Goal: Subscribe to service/newsletter

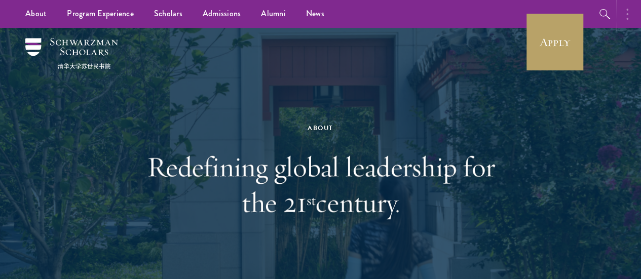
click at [628, 10] on circle "button" at bounding box center [628, 10] width 2 height 2
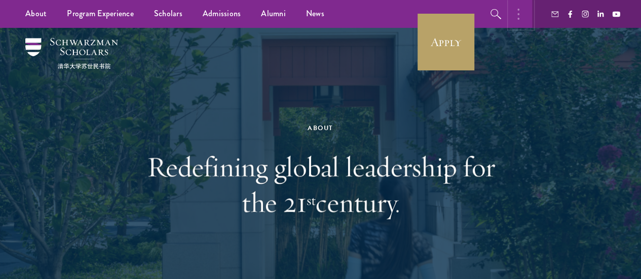
click at [517, 12] on button "button" at bounding box center [521, 14] width 22 height 28
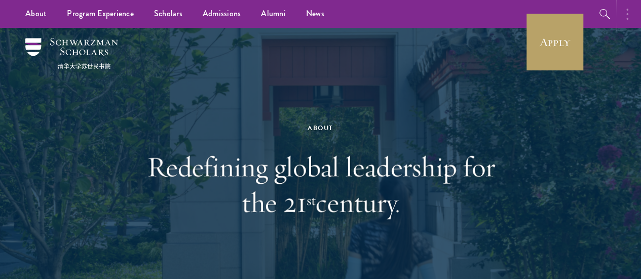
click at [626, 10] on button "button" at bounding box center [630, 14] width 22 height 28
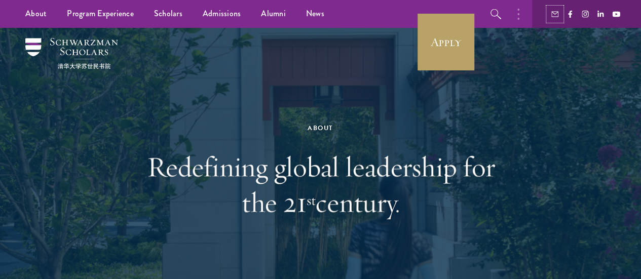
click at [554, 10] on button "button" at bounding box center [555, 14] width 13 height 13
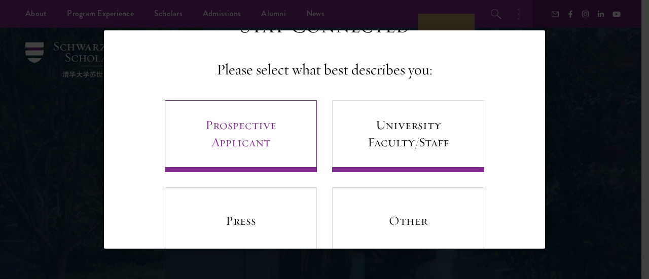
scroll to position [51, 0]
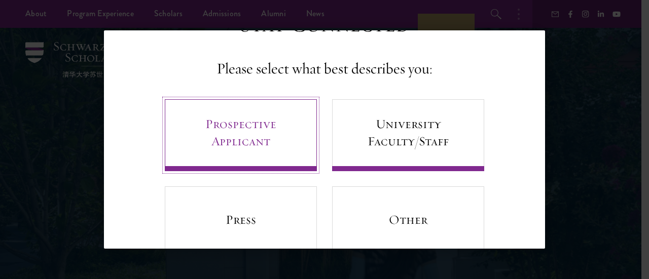
click at [245, 133] on link "Prospective Applicant" at bounding box center [241, 135] width 152 height 72
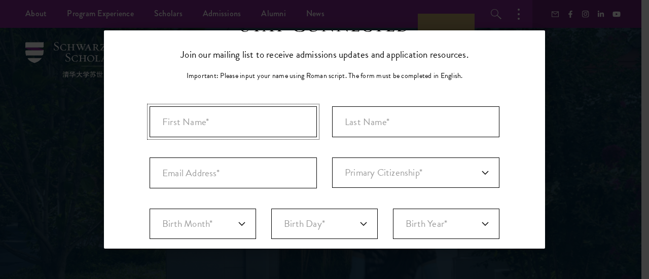
click at [249, 116] on input "First Name*" at bounding box center [233, 121] width 167 height 31
type input "Petar"
type input "Jovanovic"
type input "jov00054@gmail.com"
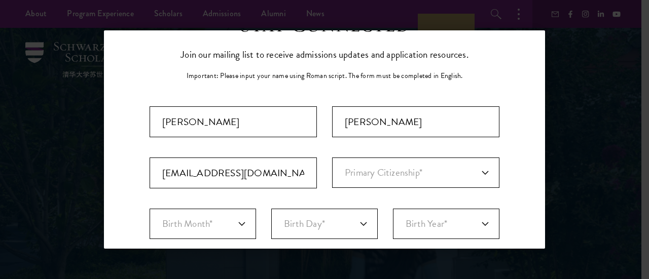
select select "AS"
type input "Melbourne"
select select "Victoria"
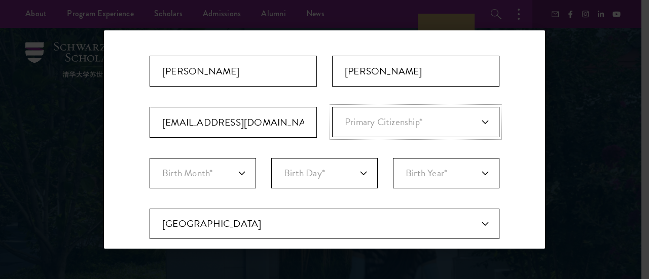
click at [368, 121] on select "Primary Citizenship* Afghanistan Aland Islands Albania Algeria Andorra Angola A…" at bounding box center [415, 122] width 167 height 30
click at [394, 126] on select "Primary Citizenship* Afghanistan Aland Islands Albania Algeria Andorra Angola A…" at bounding box center [415, 122] width 167 height 30
select select "AS"
click at [332, 107] on select "Primary Citizenship* Afghanistan Aland Islands Albania Algeria Andorra Angola A…" at bounding box center [415, 122] width 167 height 30
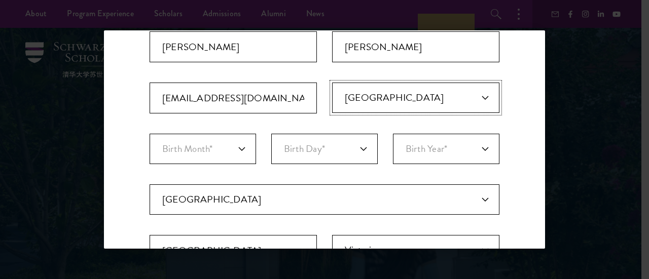
scroll to position [152, 0]
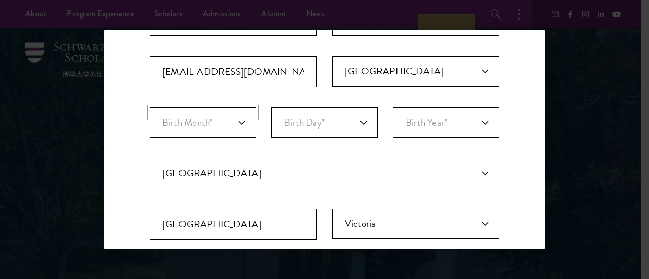
click at [234, 115] on select "Birth Month* January February March April May June July August September Octobe…" at bounding box center [203, 122] width 106 height 30
click at [231, 127] on select "Birth Month* January February March April May June July August September Octobe…" at bounding box center [203, 122] width 106 height 30
select select "01"
click at [150, 107] on select "Birth Month* January February March April May June July August September Octobe…" at bounding box center [203, 122] width 106 height 30
click at [347, 117] on select "Birth Day* 1 2 3 4 5 6 7 8 9 10 11 12 13 14 15 16 17 18 19 20 21 22 23 24 25 26…" at bounding box center [324, 122] width 106 height 30
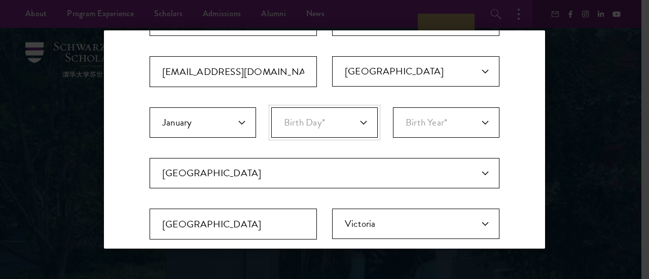
select select "23"
click at [271, 107] on select "Birth Day* 1 2 3 4 5 6 7 8 9 10 11 12 13 14 15 16 17 18 19 20 21 22 23 24 25 26…" at bounding box center [324, 122] width 106 height 30
click at [447, 129] on select "Birth Year* 2025 2024 2023 2022 2021 2020 2019 2018 2017 2016 2015 2014 2013 20…" at bounding box center [446, 122] width 106 height 30
select select "2002"
click at [393, 107] on select "Birth Year* 2025 2024 2023 2022 2021 2020 2019 2018 2017 2016 2015 2014 2013 20…" at bounding box center [446, 122] width 106 height 30
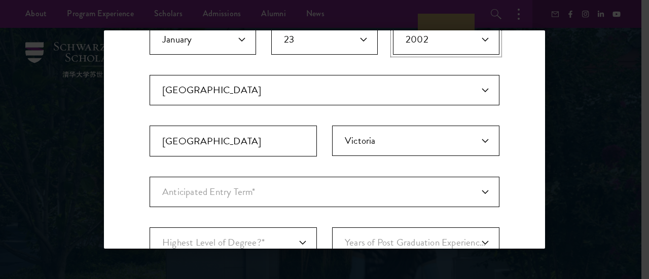
scroll to position [253, 0]
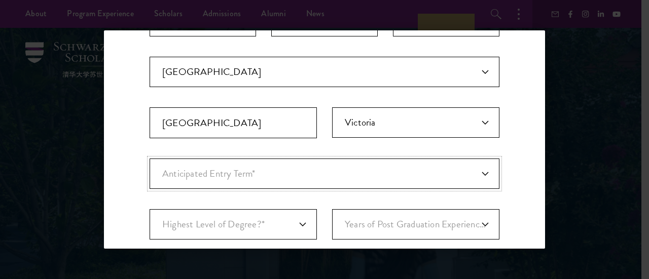
click at [262, 163] on select "Anticipated Entry Term* August 2026 (Application opens April 2025) Just Explori…" at bounding box center [325, 174] width 350 height 30
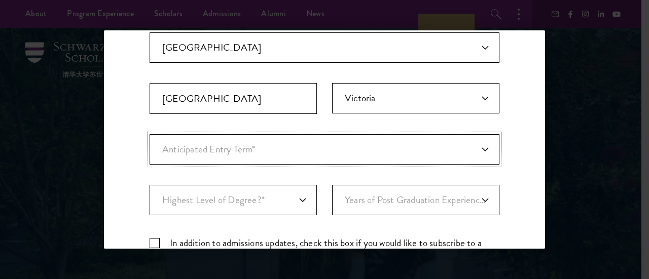
scroll to position [304, 0]
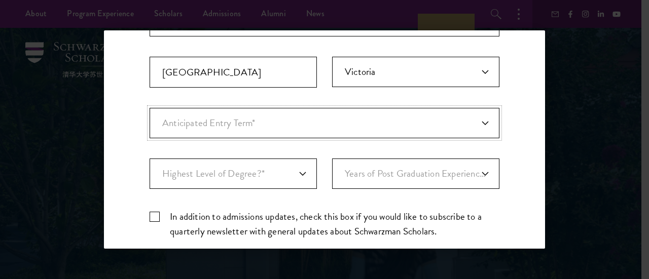
click at [261, 129] on select "Anticipated Entry Term* August 2026 (Application opens April 2025) Just Explori…" at bounding box center [325, 123] width 350 height 30
select select "e64b8ab3-eabb-4867-96d5-7e6b4840665f"
click at [150, 108] on select "Anticipated Entry Term* August 2026 (Application opens April 2025) Just Explori…" at bounding box center [325, 123] width 350 height 30
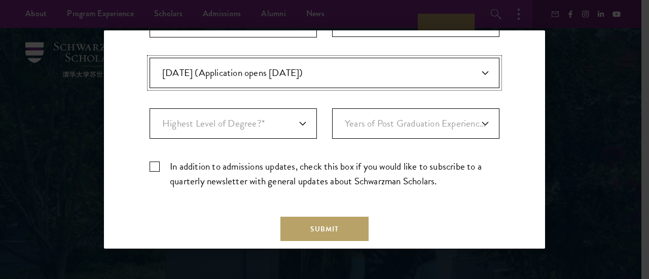
scroll to position [355, 0]
click at [266, 125] on select "Highest Level of Degree?* PHD Bachelor's Master's Current Undergraduate Student" at bounding box center [233, 123] width 167 height 30
click at [246, 117] on select "Highest Level of Degree?* PHD Bachelor's Master's Current Undergraduate Student" at bounding box center [233, 123] width 167 height 30
select select "baef124f-e103-44b1-8ca6-5d0669438e44"
click at [150, 108] on select "Highest Level of Degree?* PHD Bachelor's Master's Current Undergraduate Student" at bounding box center [233, 123] width 167 height 30
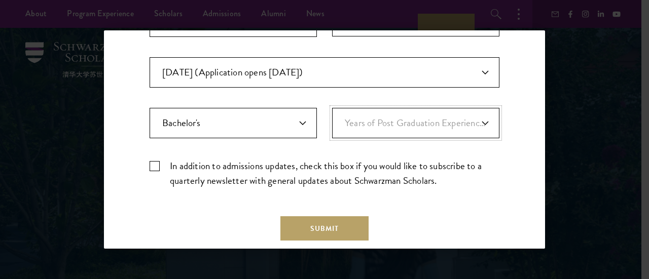
click at [372, 123] on select "Years of Post Graduation Experience?* 1 2 3 4 5 6 7 8 9 10" at bounding box center [415, 123] width 167 height 30
select select "1"
click at [332, 108] on select "Years of Post Graduation Experience?* 1 2 3 4 5 6 7 8 9 10" at bounding box center [415, 123] width 167 height 30
click at [159, 164] on label "In addition to admissions updates, check this box if you would like to subscrib…" at bounding box center [325, 173] width 350 height 29
click at [159, 164] on input "In addition to admissions updates, check this box if you would like to subscrib…" at bounding box center [325, 162] width 350 height 7
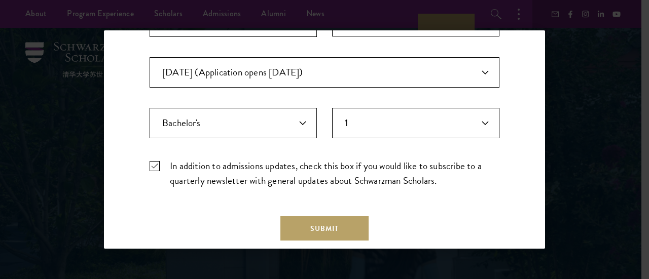
click at [156, 162] on label "In addition to admissions updates, check this box if you would like to subscrib…" at bounding box center [325, 173] width 350 height 29
click at [156, 162] on input "In addition to admissions updates, check this box if you would like to subscrib…" at bounding box center [325, 162] width 350 height 7
checkbox input "false"
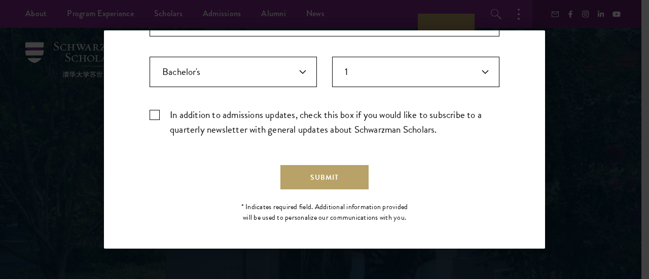
scroll to position [408, 0]
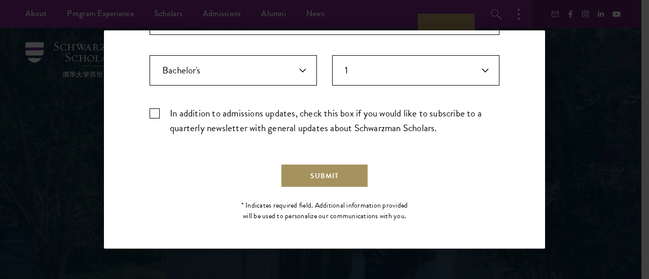
click at [314, 178] on button "Submit" at bounding box center [324, 176] width 88 height 24
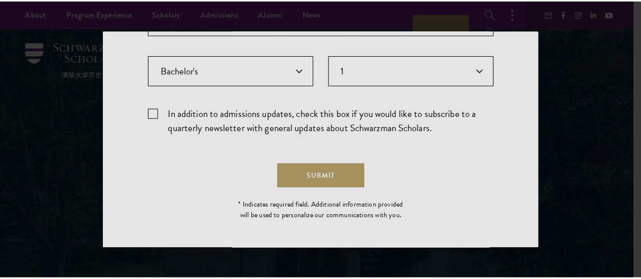
scroll to position [0, 0]
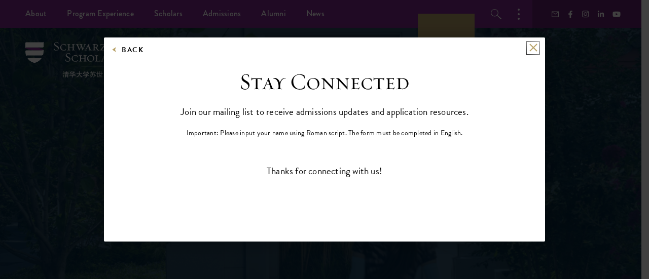
click at [530, 44] on button at bounding box center [533, 48] width 9 height 9
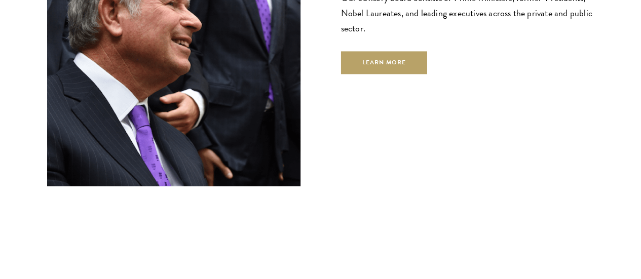
scroll to position [4181, 0]
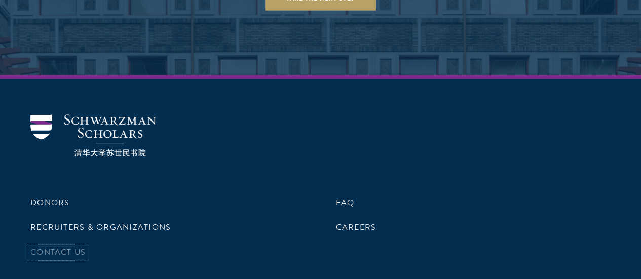
click at [86, 246] on link "Contact Us" at bounding box center [57, 252] width 55 height 12
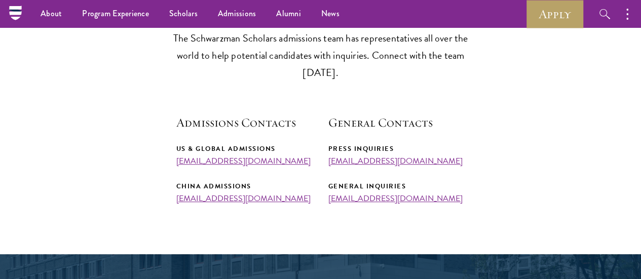
scroll to position [304, 0]
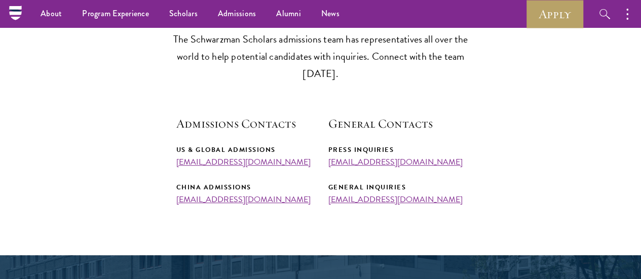
drag, startPoint x: 508, startPoint y: 101, endPoint x: 426, endPoint y: 186, distance: 118.3
click at [508, 101] on section "Admissions Team The Schwarzman Scholars admissions team has representatives all…" at bounding box center [320, 100] width 641 height 209
click at [287, 118] on section "Admissions Team The Schwarzman Scholars admissions team has representatives all…" at bounding box center [320, 100] width 641 height 209
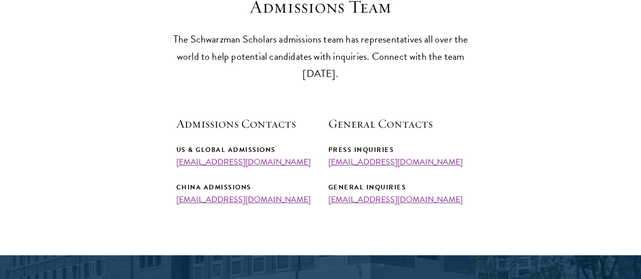
scroll to position [0, 0]
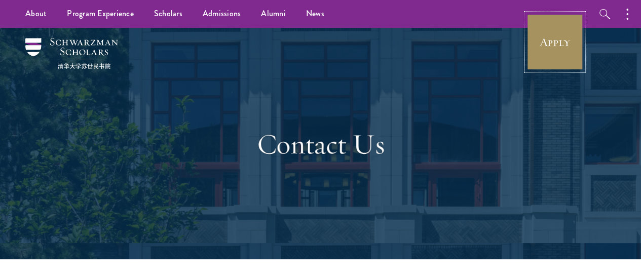
click at [540, 34] on link "Apply" at bounding box center [555, 42] width 57 height 57
